Goal: Task Accomplishment & Management: Use online tool/utility

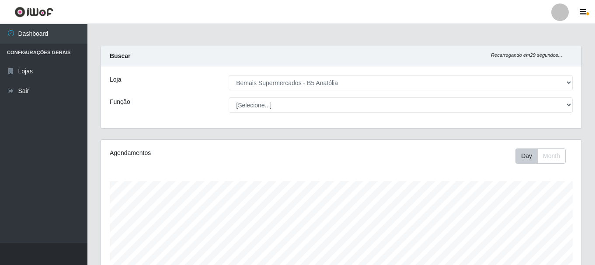
select select "405"
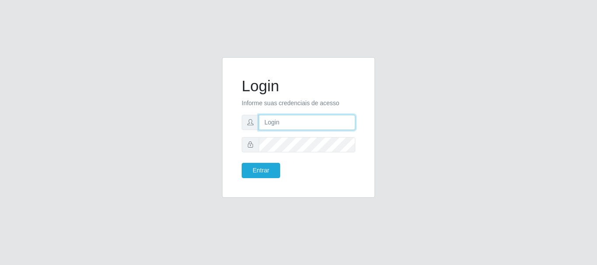
click at [287, 123] on input "text" at bounding box center [307, 122] width 97 height 15
type input "ritaiwof@B5"
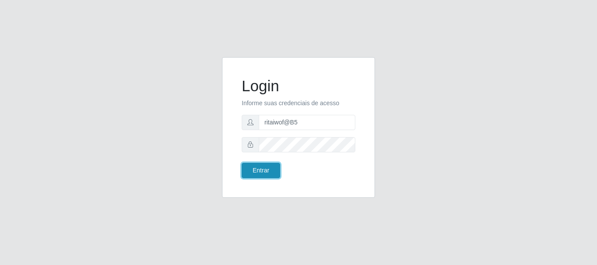
click at [270, 172] on button "Entrar" at bounding box center [261, 170] width 38 height 15
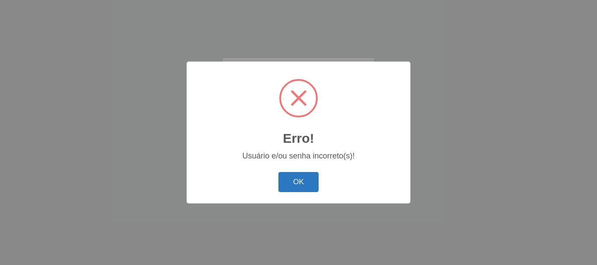
click at [307, 185] on button "OK" at bounding box center [299, 182] width 41 height 21
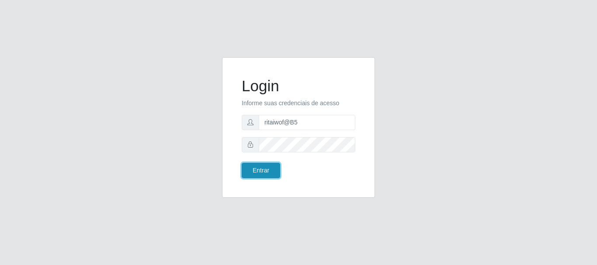
click at [269, 171] on button "Entrar" at bounding box center [261, 170] width 38 height 15
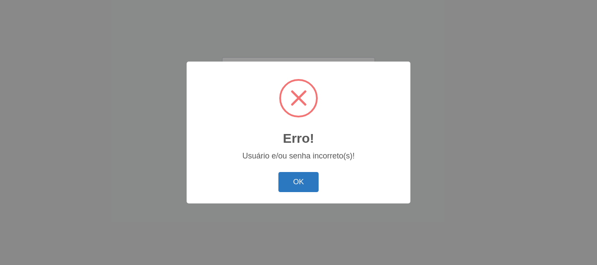
click at [298, 187] on button "OK" at bounding box center [299, 182] width 41 height 21
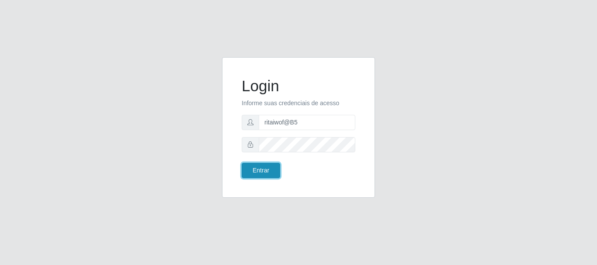
click at [262, 169] on button "Entrar" at bounding box center [261, 170] width 38 height 15
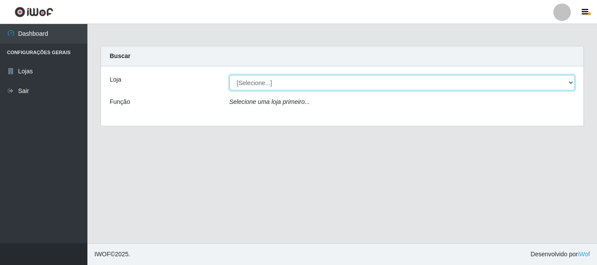
drag, startPoint x: 569, startPoint y: 84, endPoint x: 568, endPoint y: 90, distance: 5.7
click at [568, 87] on select "[Selecione...] Bemais Supermercados - B5 Anatólia" at bounding box center [403, 82] width 346 height 15
select select "405"
click at [230, 75] on select "[Selecione...] Bemais Supermercados - B5 Anatólia" at bounding box center [403, 82] width 346 height 15
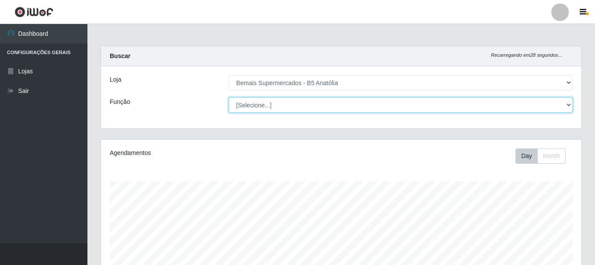
drag, startPoint x: 569, startPoint y: 106, endPoint x: 566, endPoint y: 112, distance: 6.1
click at [569, 107] on select "[Selecione...] ASG ASG + ASG ++ Auxiliar de Estacionamento Auxiliar de Estacion…" at bounding box center [401, 105] width 344 height 15
select select "73"
click at [229, 98] on select "[Selecione...] ASG ASG + ASG ++ Auxiliar de Estacionamento Auxiliar de Estacion…" at bounding box center [401, 105] width 344 height 15
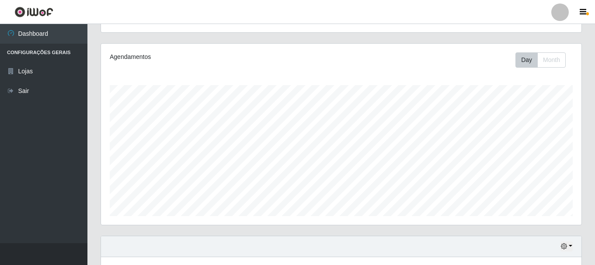
scroll to position [160, 0]
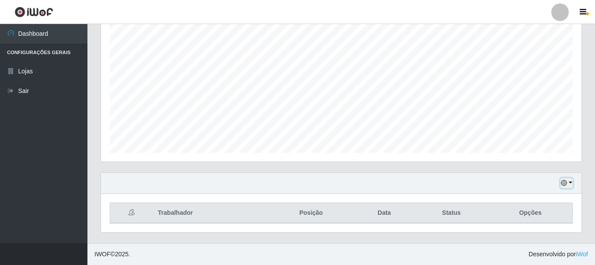
click at [568, 185] on button "button" at bounding box center [567, 183] width 12 height 10
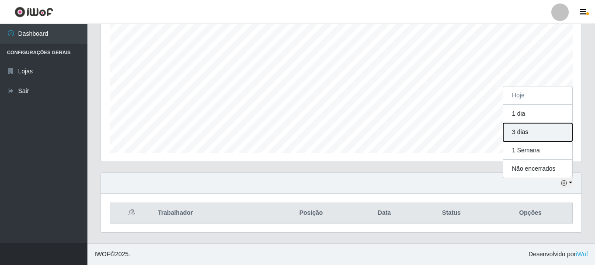
click at [534, 129] on button "3 dias" at bounding box center [537, 132] width 69 height 18
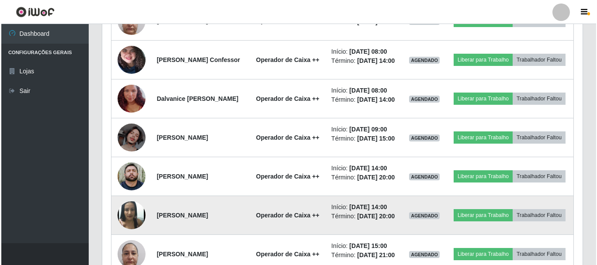
scroll to position [378, 0]
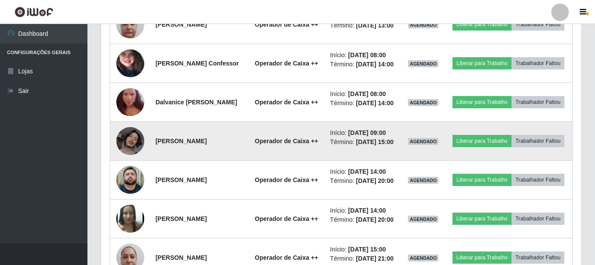
click at [134, 155] on img at bounding box center [130, 141] width 28 height 28
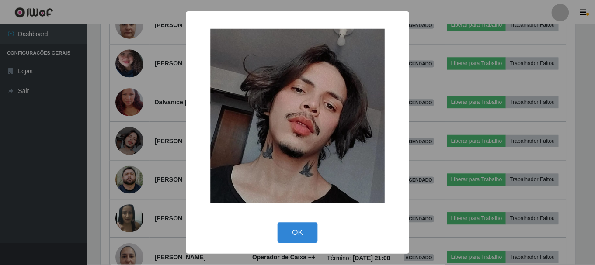
scroll to position [181, 476]
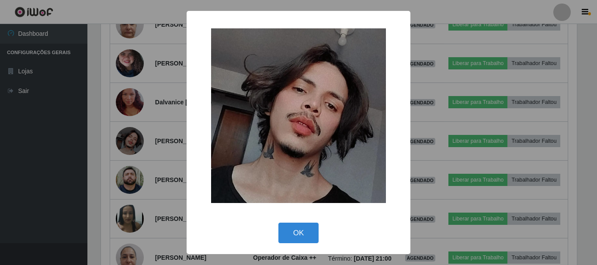
click at [432, 180] on div "× OK Cancel" at bounding box center [298, 132] width 597 height 265
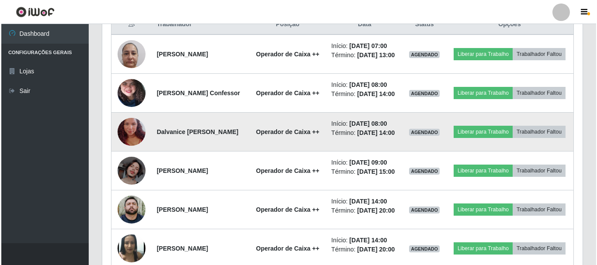
scroll to position [305, 0]
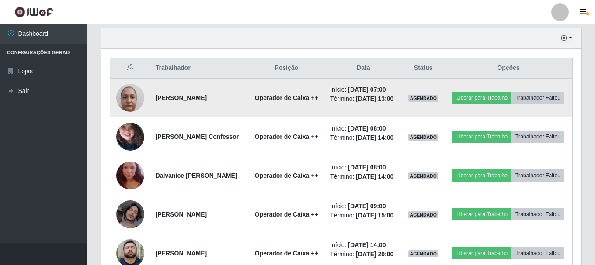
click at [126, 108] on img at bounding box center [130, 97] width 28 height 37
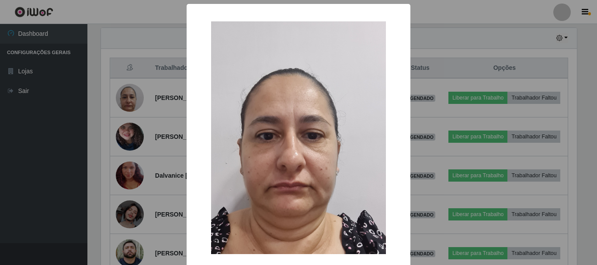
click at [429, 127] on div "× OK Cancel" at bounding box center [298, 132] width 597 height 265
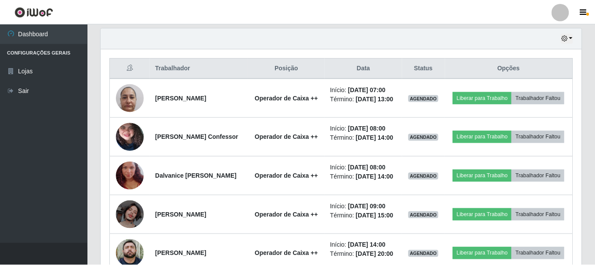
scroll to position [181, 481]
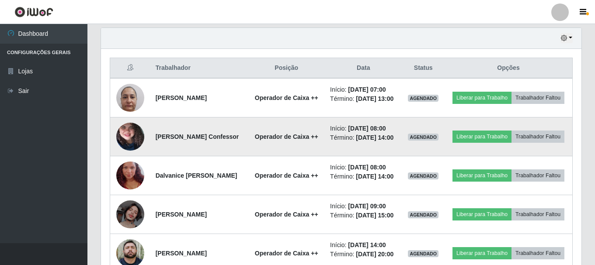
click at [127, 147] on img at bounding box center [130, 137] width 28 height 62
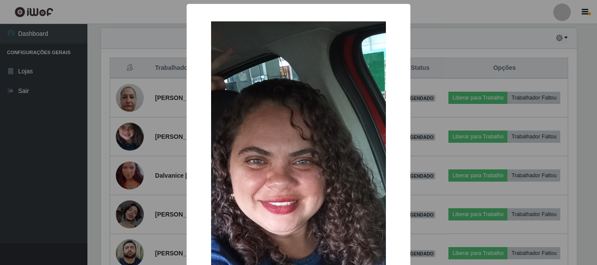
click at [427, 133] on div "× OK Cancel" at bounding box center [298, 132] width 597 height 265
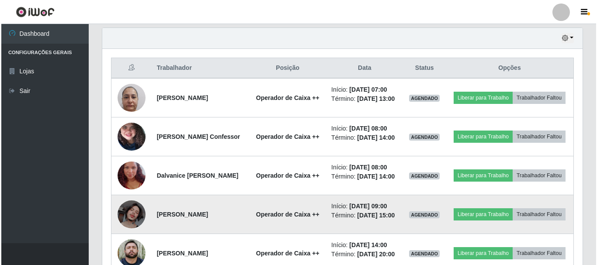
scroll to position [181, 481]
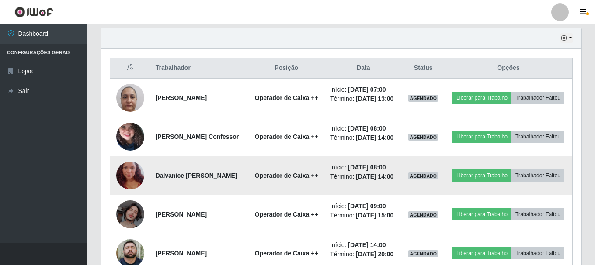
click at [129, 195] on img at bounding box center [130, 176] width 28 height 50
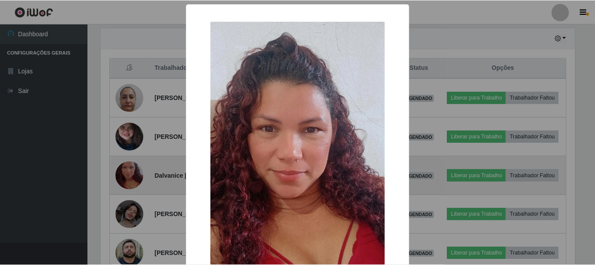
scroll to position [181, 476]
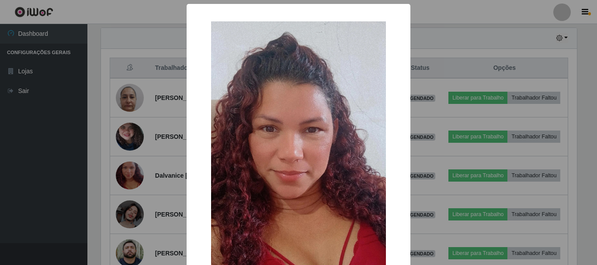
click at [422, 161] on div "× OK Cancel" at bounding box center [298, 132] width 597 height 265
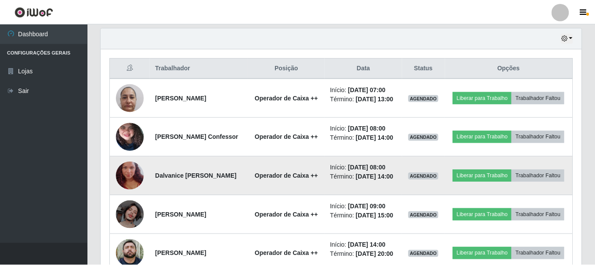
scroll to position [181, 481]
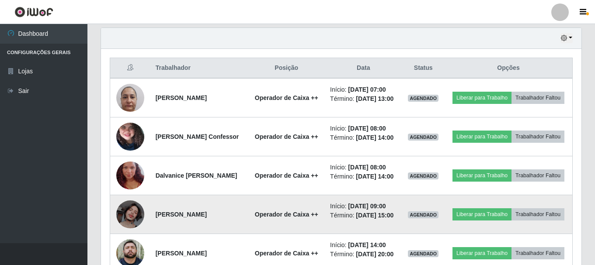
click at [136, 229] on img at bounding box center [130, 215] width 28 height 28
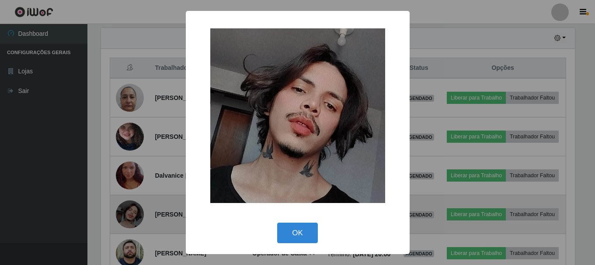
scroll to position [181, 476]
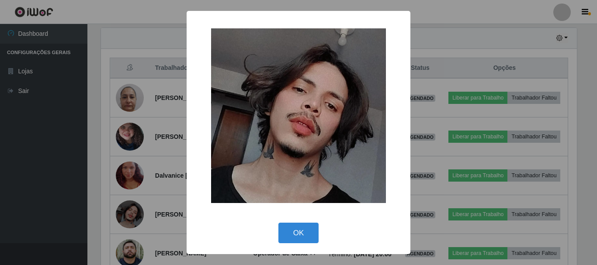
click at [433, 169] on div "× OK Cancel" at bounding box center [298, 132] width 597 height 265
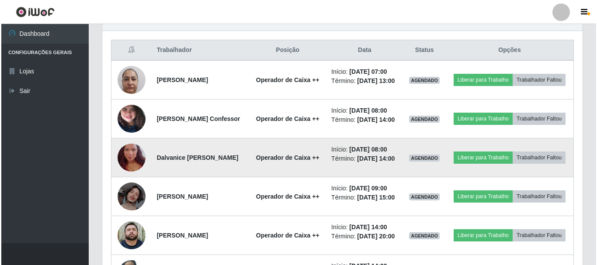
scroll to position [392, 0]
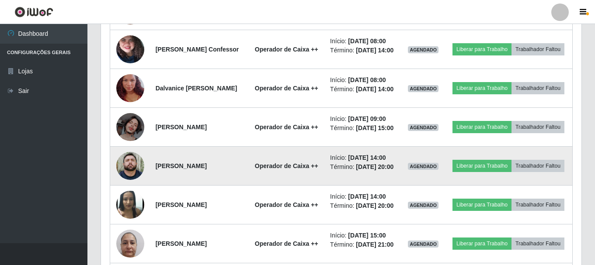
click at [137, 180] on img at bounding box center [130, 166] width 28 height 28
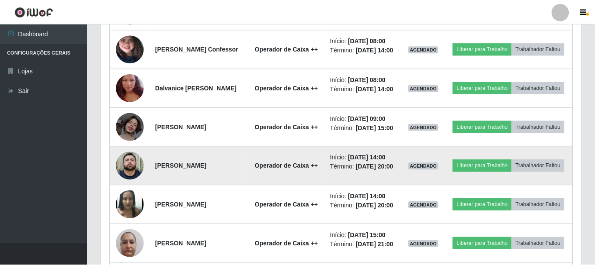
scroll to position [181, 476]
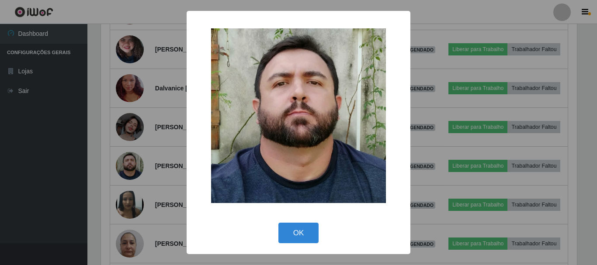
click at [432, 138] on div "× OK Cancel" at bounding box center [298, 132] width 597 height 265
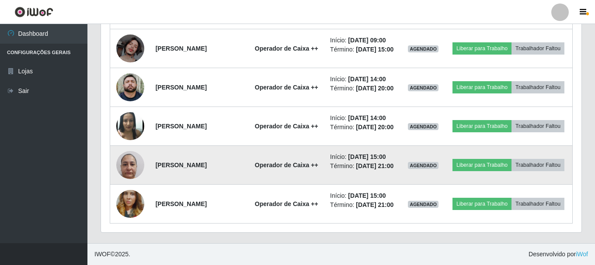
scroll to position [480, 0]
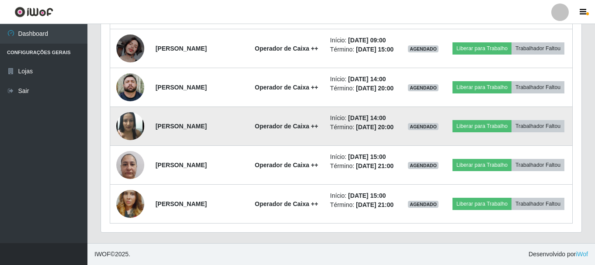
click at [141, 143] on img at bounding box center [130, 126] width 28 height 34
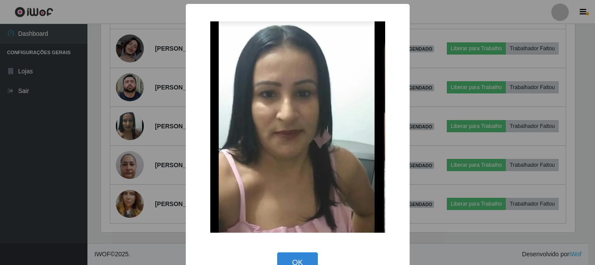
scroll to position [0, 0]
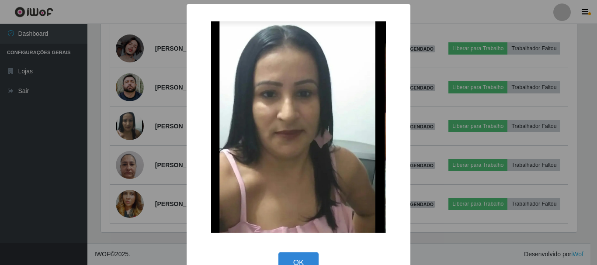
click at [440, 131] on div "× OK Cancel" at bounding box center [298, 132] width 597 height 265
